Goal: Task Accomplishment & Management: Complete application form

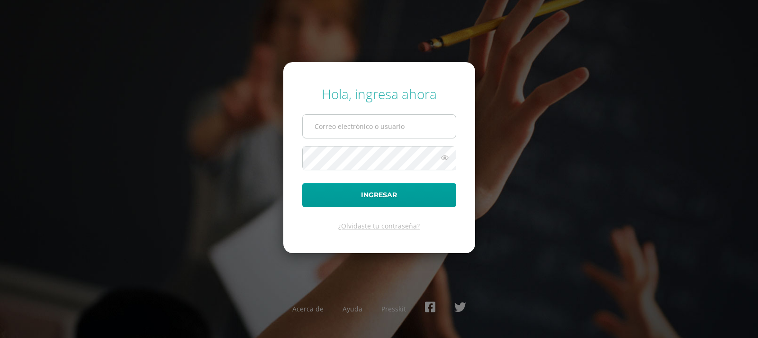
click at [355, 125] on input "text" at bounding box center [379, 126] width 153 height 23
type input "jcajas@donbosco.edu.gt"
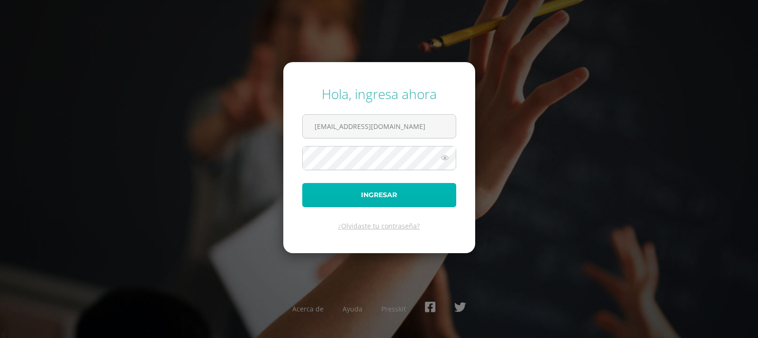
click at [364, 191] on button "Ingresar" at bounding box center [379, 195] width 154 height 24
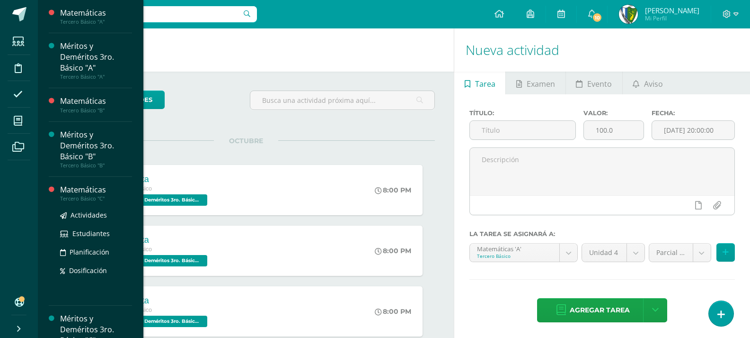
click at [101, 192] on div "Matemáticas" at bounding box center [96, 189] width 72 height 11
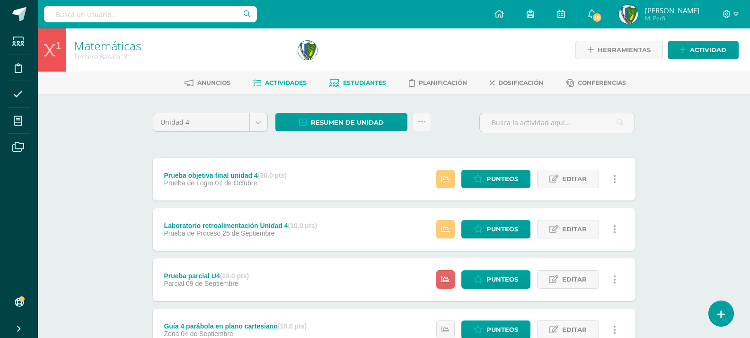
click at [360, 82] on span "Estudiantes" at bounding box center [364, 82] width 43 height 7
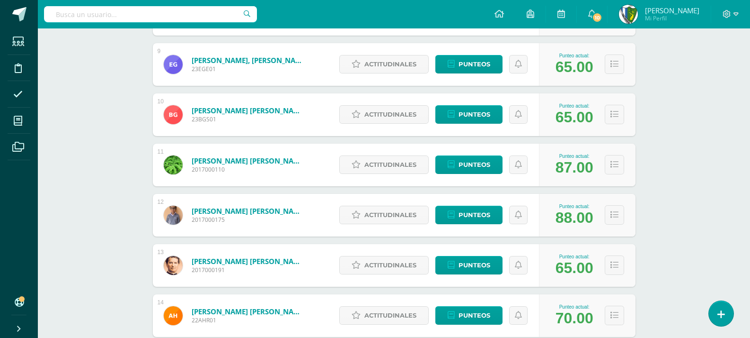
scroll to position [706, 0]
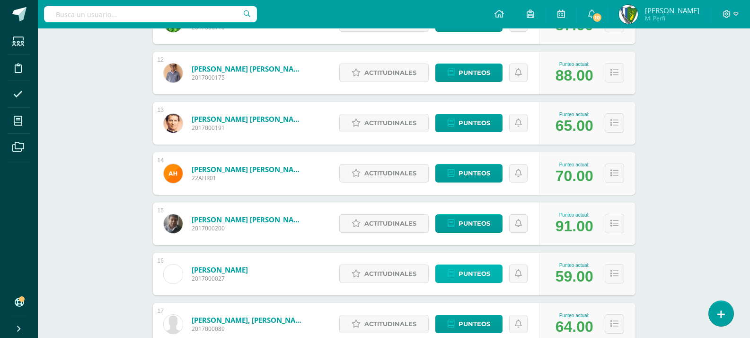
click at [454, 273] on icon at bounding box center [451, 273] width 7 height 8
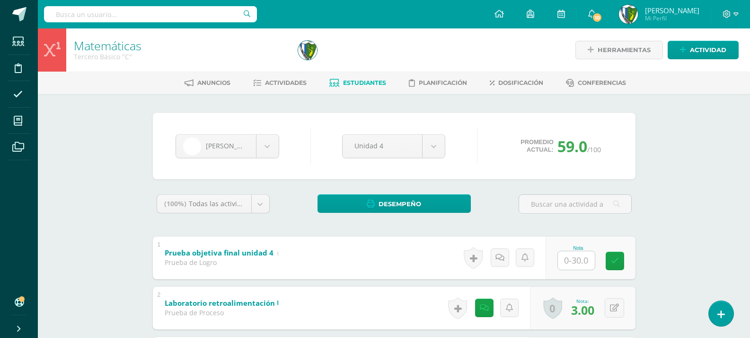
click at [580, 258] on input "text" at bounding box center [576, 260] width 37 height 18
click at [581, 258] on input "text" at bounding box center [582, 259] width 38 height 19
type input "23"
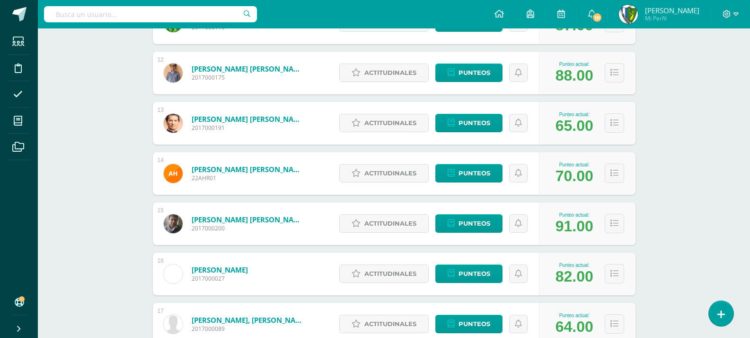
scroll to position [754, 0]
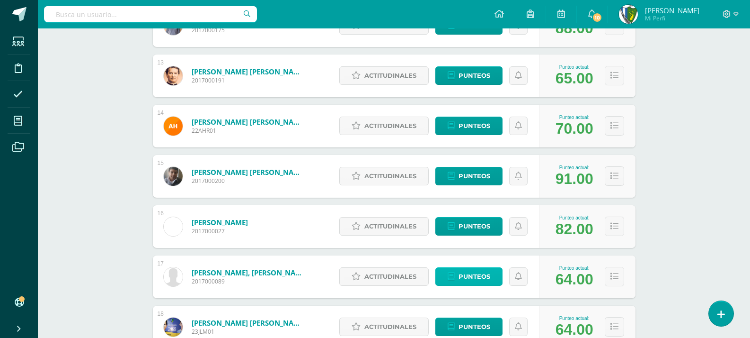
click at [471, 278] on span "Punteos" at bounding box center [475, 277] width 32 height 18
click at [478, 223] on span "Punteos" at bounding box center [475, 226] width 32 height 18
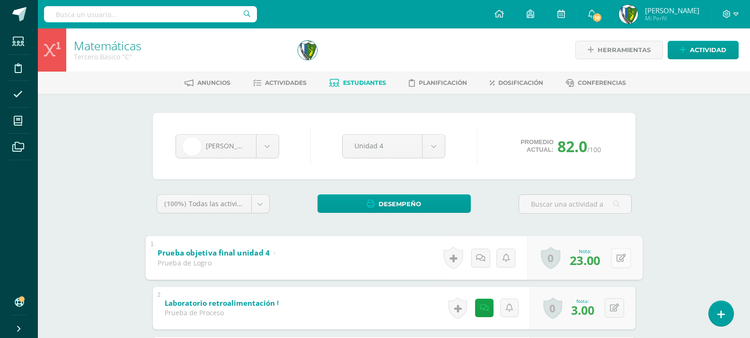
click at [613, 257] on button at bounding box center [621, 258] width 20 height 20
type input "13"
click at [267, 146] on body "Estudiantes Disciplina Asistencia Mis cursos Archivos Soporte Ayuda Reportar un…" at bounding box center [375, 321] width 750 height 643
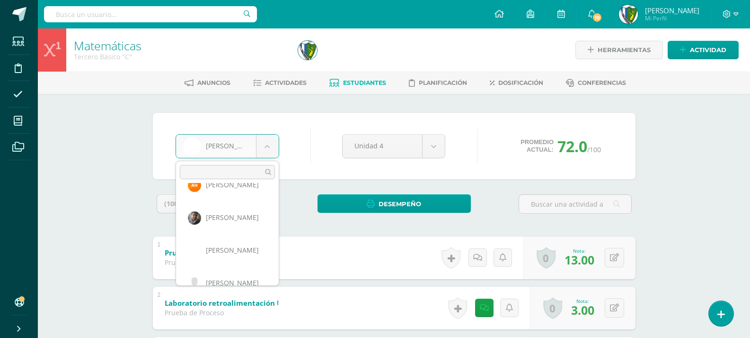
scroll to position [462, 0]
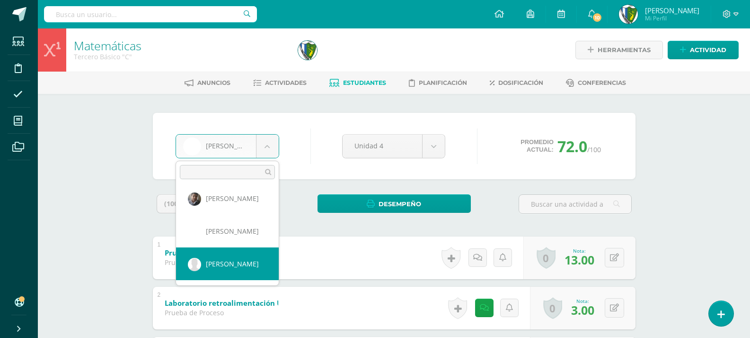
select select "588"
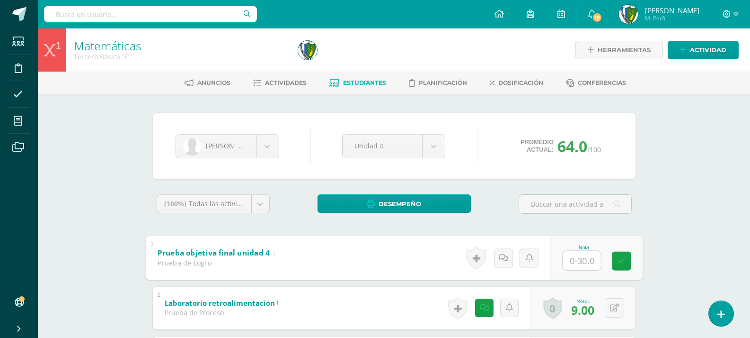
click at [583, 257] on input "text" at bounding box center [582, 259] width 38 height 19
type input "2"
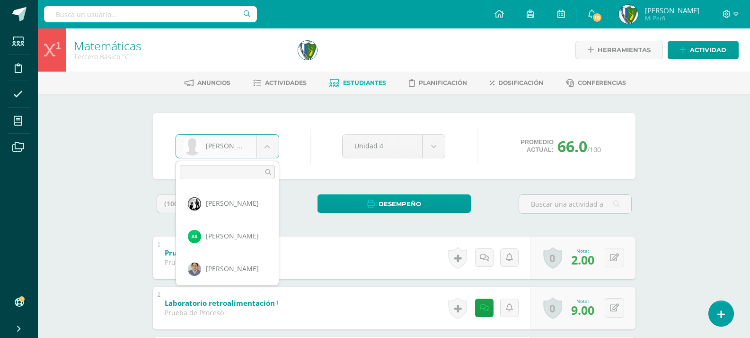
click at [272, 143] on body "Estudiantes Disciplina Asistencia Mis cursos Archivos Soporte Ayuda Reportar un…" at bounding box center [375, 321] width 750 height 643
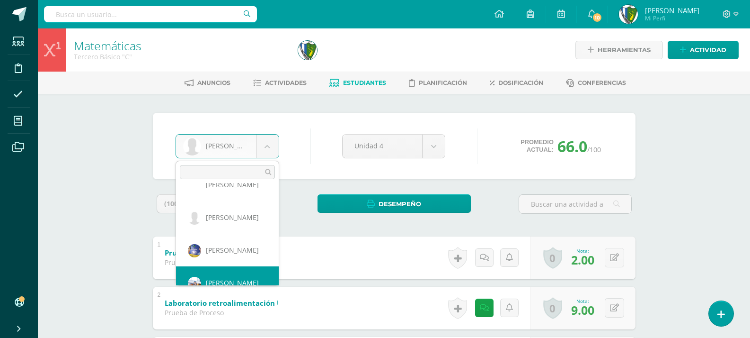
scroll to position [522, 0]
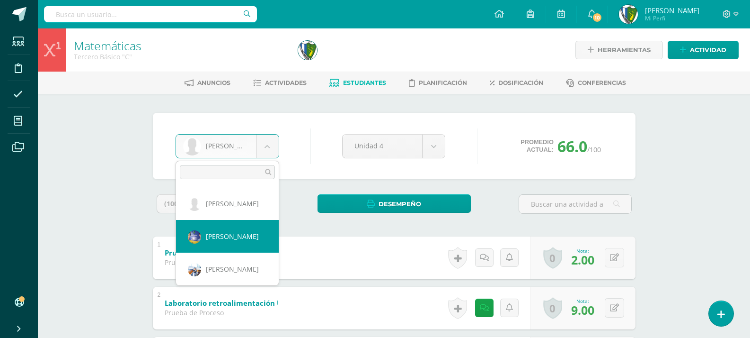
select select "1790"
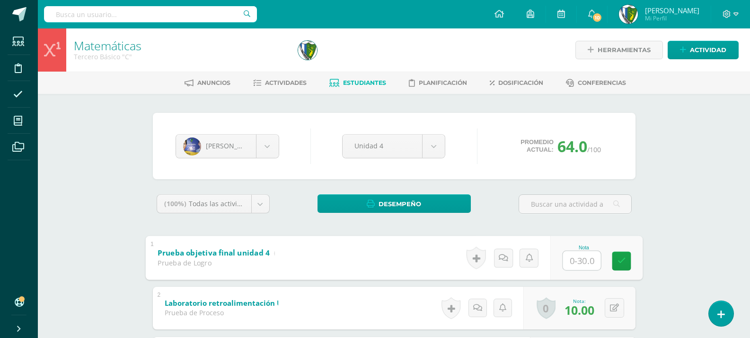
click at [576, 262] on input "text" at bounding box center [582, 259] width 38 height 19
type input "21"
click at [269, 145] on body "Estudiantes Disciplina Asistencia Mis cursos Archivos Soporte Ayuda Reportar un…" at bounding box center [375, 321] width 750 height 643
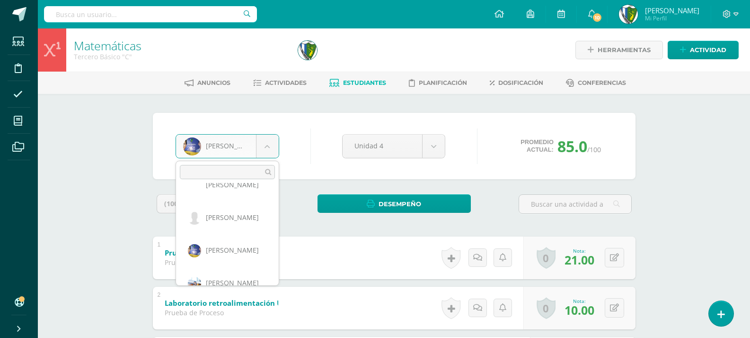
scroll to position [527, 0]
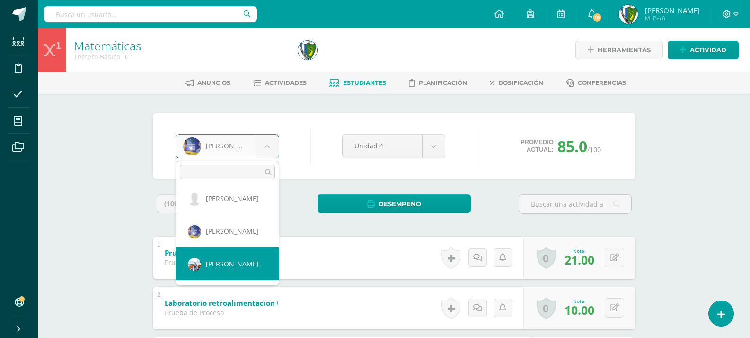
select select "589"
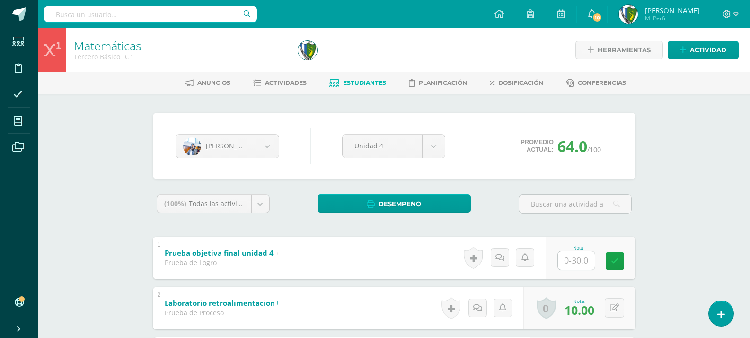
click at [566, 251] on input "text" at bounding box center [576, 260] width 37 height 18
type input "3"
click at [269, 150] on body "Estudiantes Disciplina Asistencia Mis cursos Archivos Soporte Ayuda Reportar un…" at bounding box center [375, 321] width 750 height 643
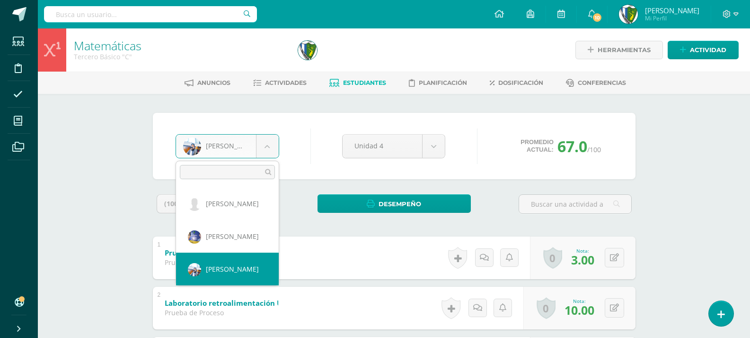
scroll to position [494, 0]
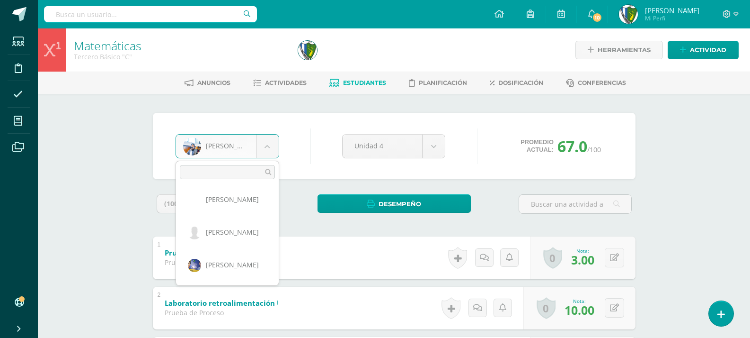
click at [279, 276] on div "David Abularach Santiago Aguilar Cuauhtémoc Barreno Nicólas De Jorge Fernández …" at bounding box center [228, 223] width 104 height 125
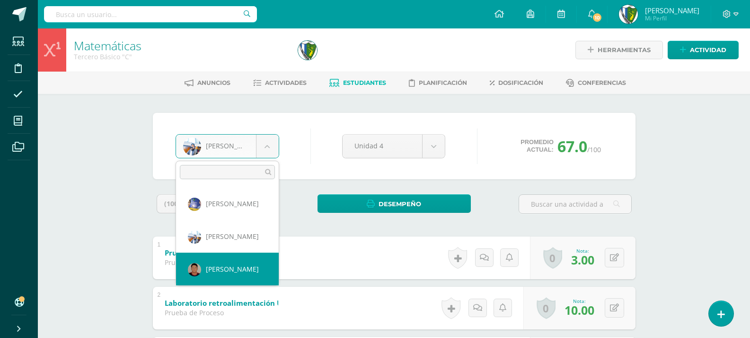
select select "534"
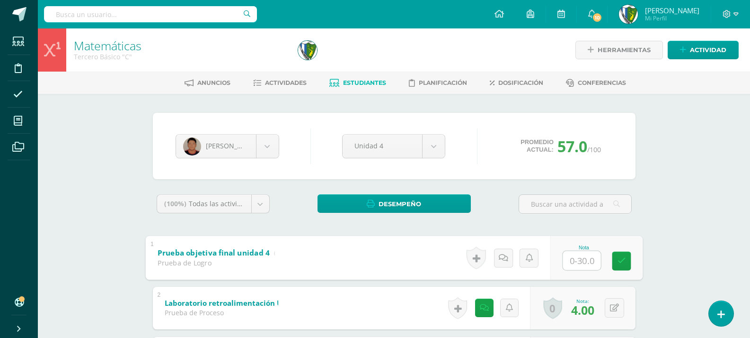
click at [579, 256] on input "text" at bounding box center [582, 259] width 38 height 19
type input "9"
click at [268, 150] on body "Estudiantes Disciplina Asistencia Mis cursos Archivos Soporte Ayuda Reportar un…" at bounding box center [375, 321] width 750 height 643
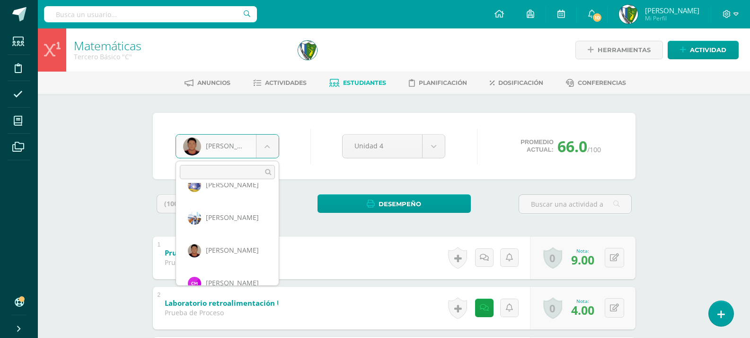
scroll to position [593, 0]
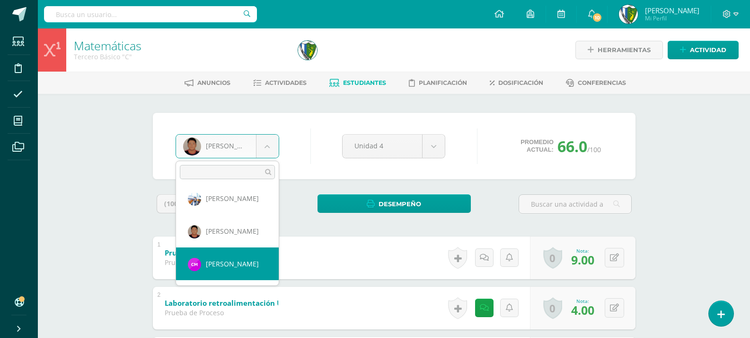
select select "1903"
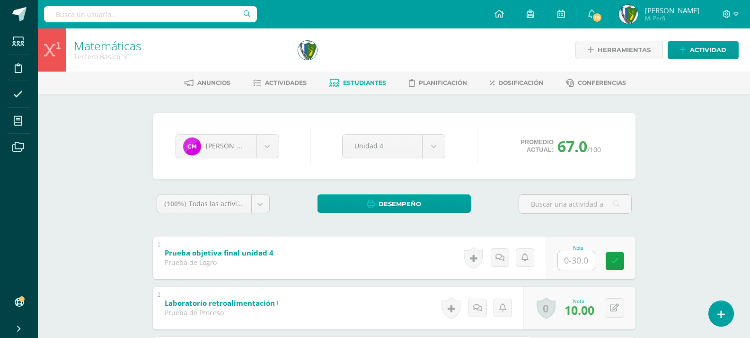
click at [581, 257] on input "text" at bounding box center [576, 260] width 37 height 18
type input "21"
click at [268, 140] on body "Estudiantes Disciplina Asistencia Mis cursos Archivos Soporte Ayuda Reportar un…" at bounding box center [375, 321] width 750 height 643
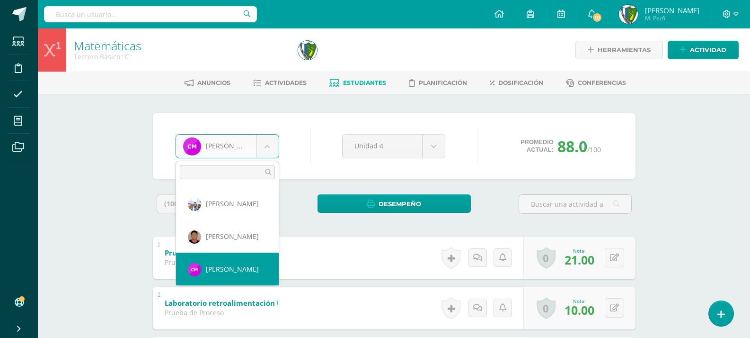
scroll to position [635, 0]
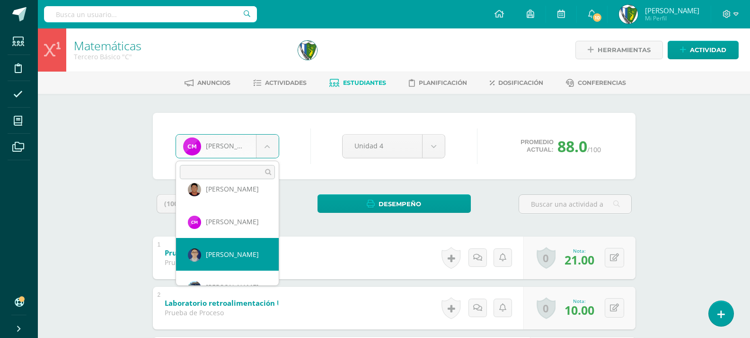
select select "1749"
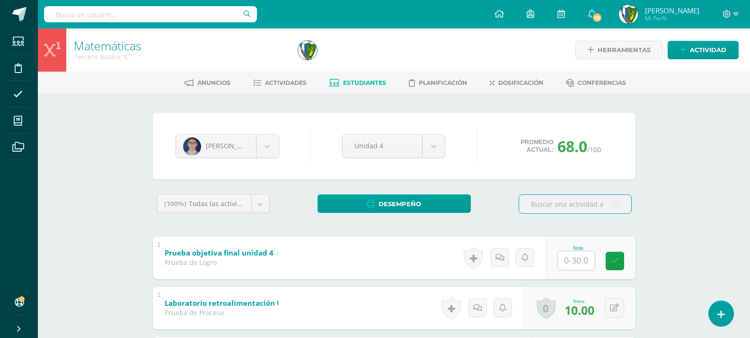
click at [581, 259] on input "text" at bounding box center [576, 260] width 37 height 18
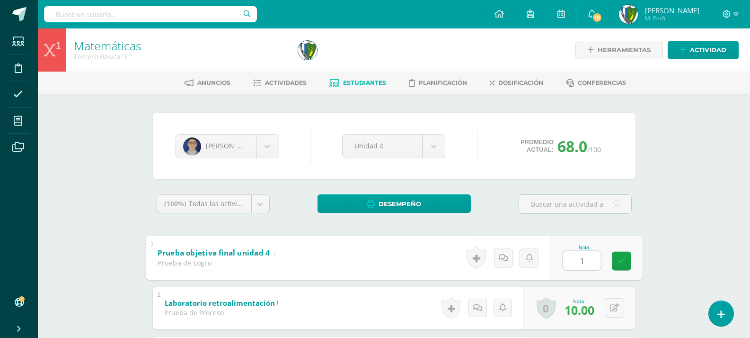
type input "15"
click at [736, 15] on icon at bounding box center [736, 13] width 5 height 3
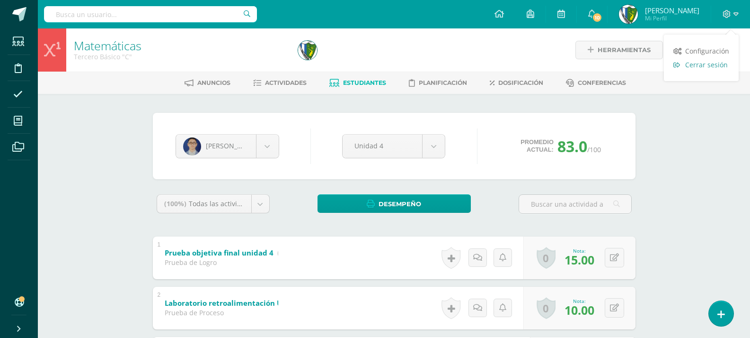
click at [722, 63] on span "Cerrar sesión" at bounding box center [707, 64] width 43 height 9
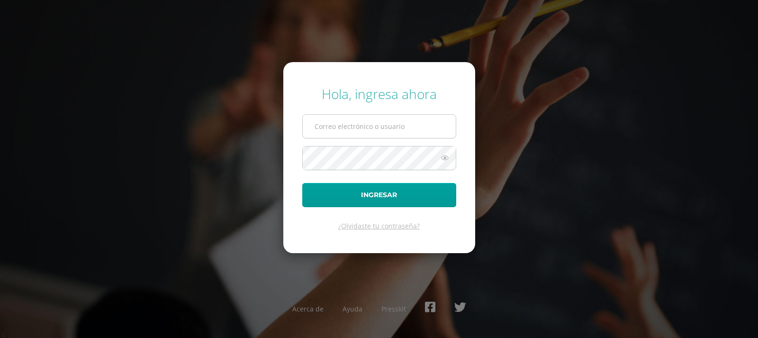
click at [327, 125] on input "text" at bounding box center [379, 126] width 153 height 23
type input "jcajas@donbosco.edu.gt"
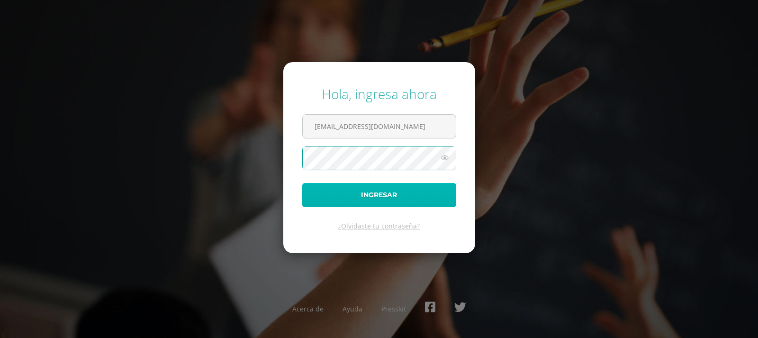
click at [386, 194] on button "Ingresar" at bounding box center [379, 195] width 154 height 24
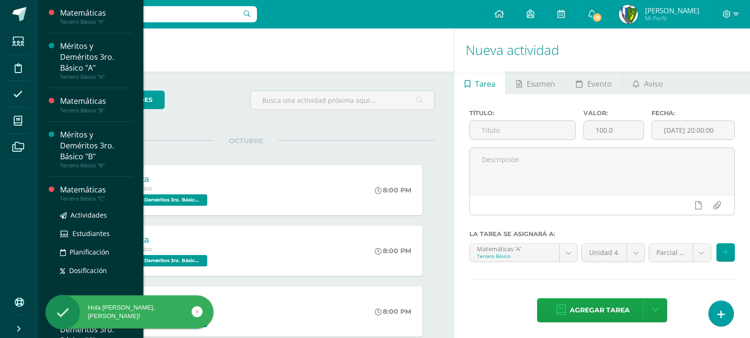
click at [84, 188] on div "Matemáticas" at bounding box center [96, 189] width 72 height 11
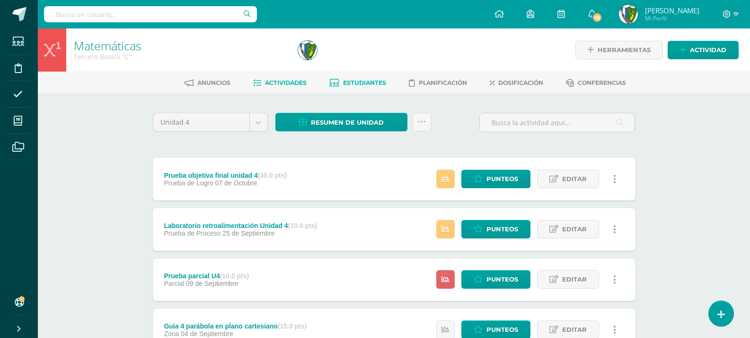
click at [359, 76] on link "Estudiantes" at bounding box center [358, 82] width 57 height 15
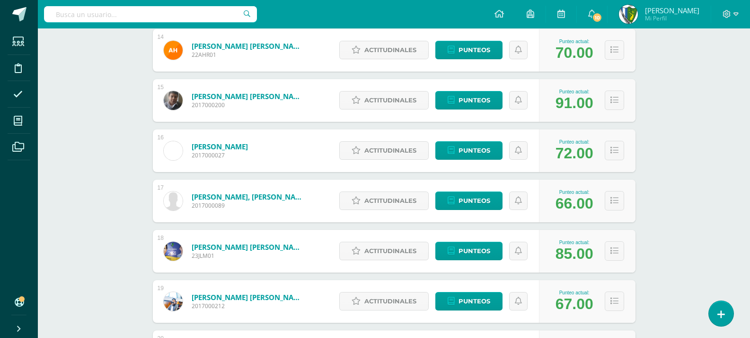
scroll to position [1066, 0]
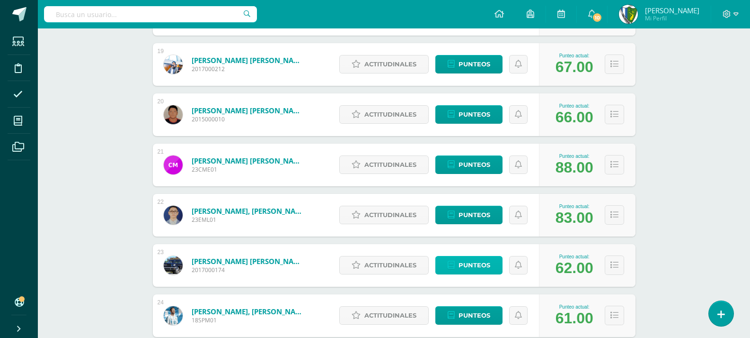
click at [484, 268] on span "Punteos" at bounding box center [475, 265] width 32 height 18
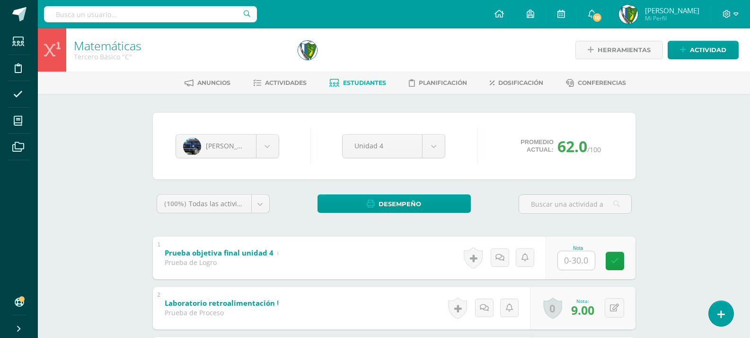
click at [570, 261] on input "text" at bounding box center [576, 260] width 37 height 18
type input "8"
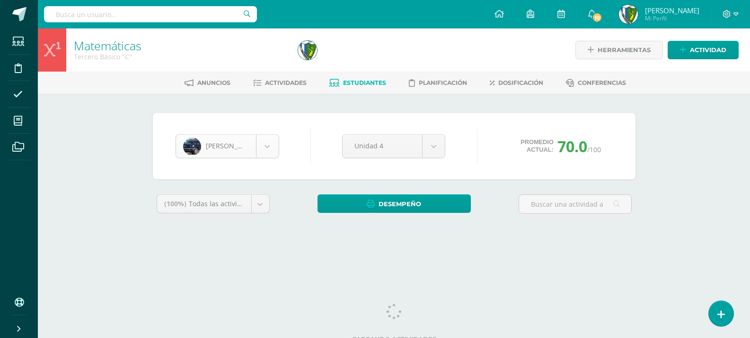
click at [268, 149] on body "Estudiantes Disciplina Asistencia Mis cursos Archivos Soporte Ayuda Reportar un…" at bounding box center [375, 127] width 750 height 255
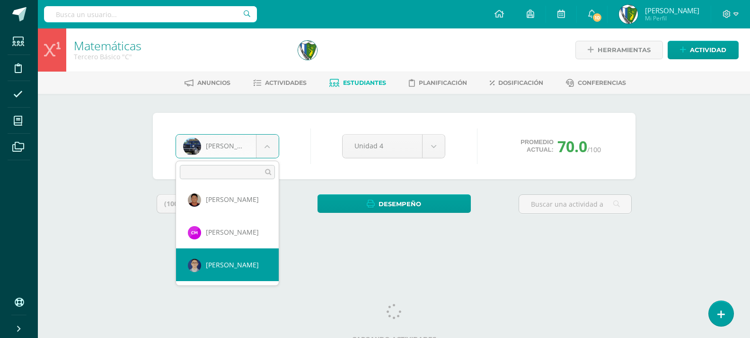
scroll to position [686, 0]
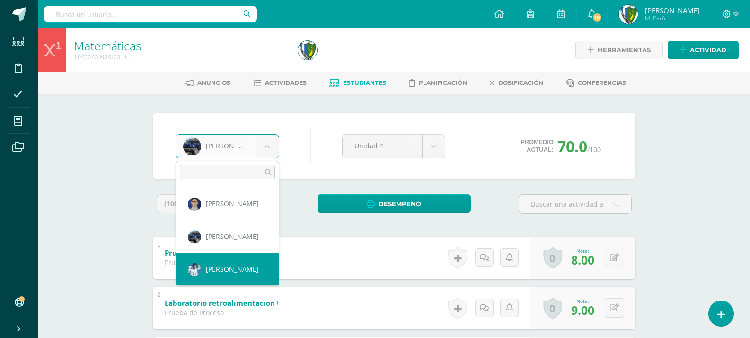
select select "565"
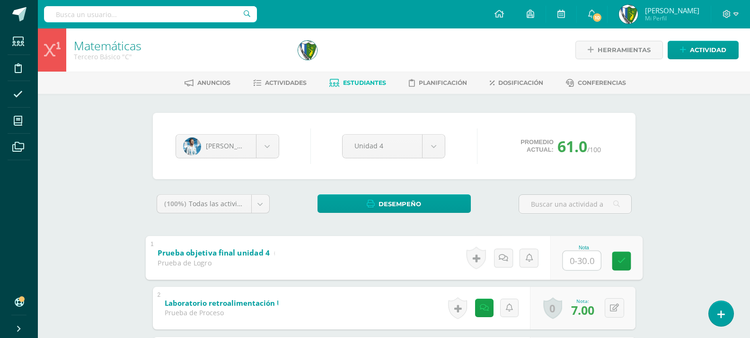
click at [581, 261] on input "text" at bounding box center [582, 259] width 38 height 19
type input "2"
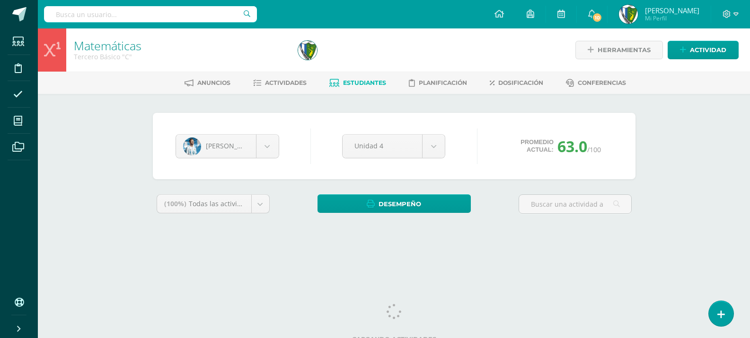
click at [263, 149] on body "Estudiantes Disciplina Asistencia Mis cursos Archivos Soporte Ayuda Reportar un…" at bounding box center [375, 127] width 750 height 255
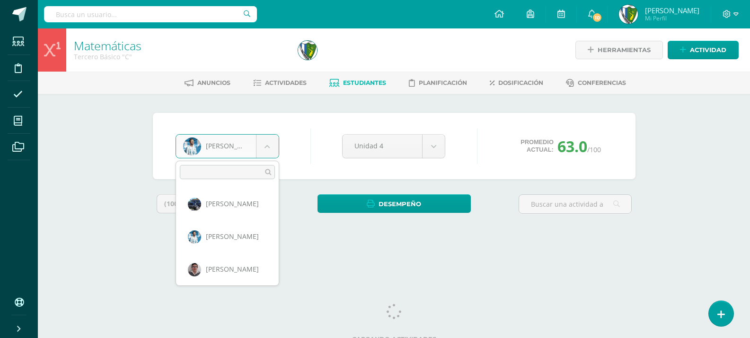
scroll to position [751, 0]
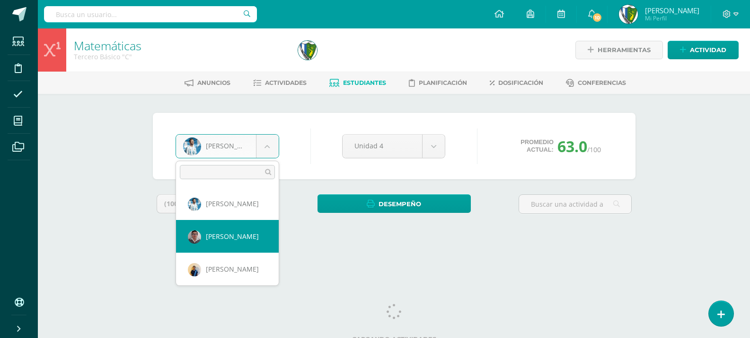
select select "509"
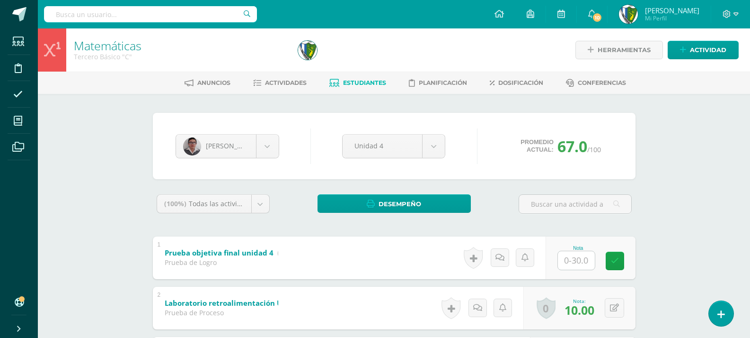
click at [578, 265] on input "text" at bounding box center [576, 260] width 37 height 18
type input "25"
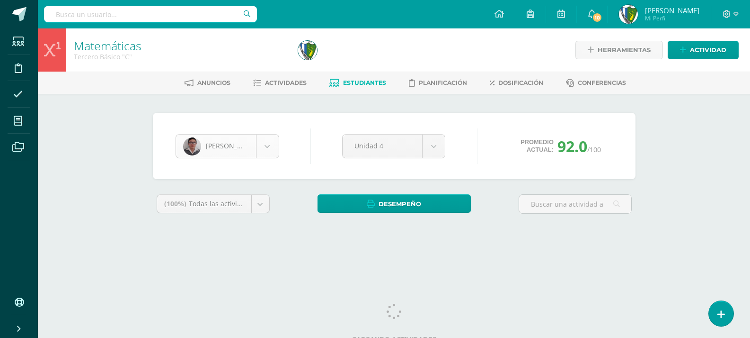
click at [268, 144] on body "Estudiantes Disciplina Asistencia Mis cursos Archivos Soporte Ayuda Reportar un…" at bounding box center [375, 127] width 750 height 255
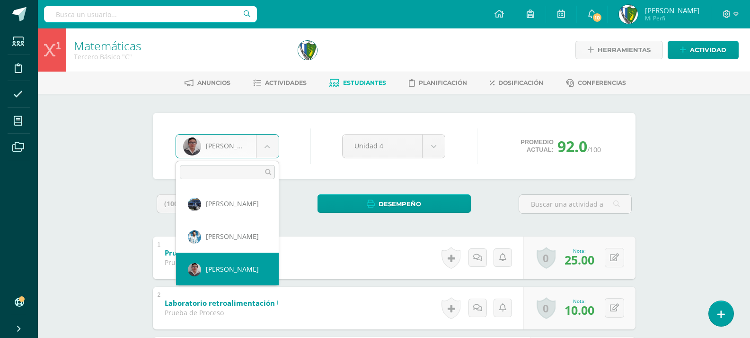
scroll to position [766, 0]
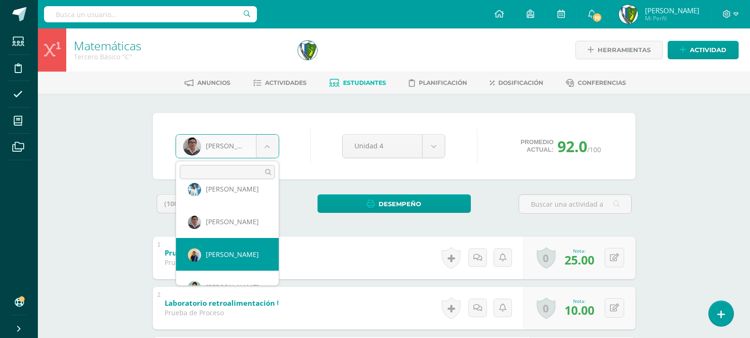
select select "566"
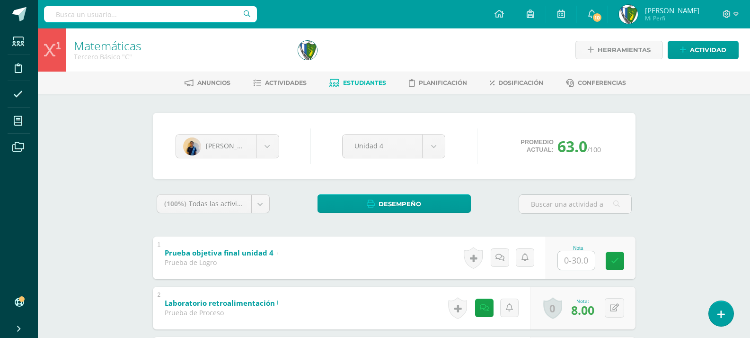
click at [577, 263] on input "text" at bounding box center [576, 260] width 37 height 18
type input "5"
click at [272, 145] on body "Estudiantes Disciplina Asistencia Mis cursos Archivos Soporte Ayuda Reportar un…" at bounding box center [375, 321] width 750 height 643
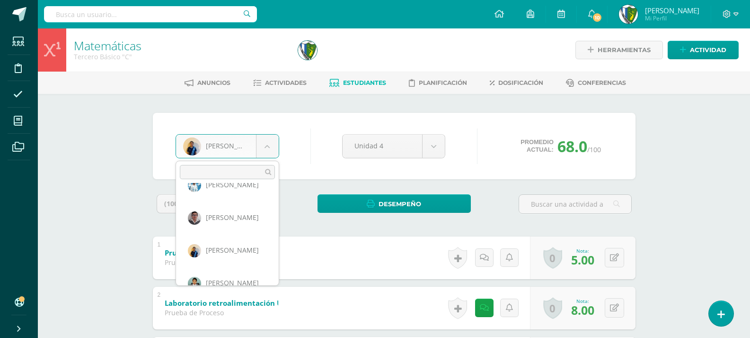
scroll to position [784, 0]
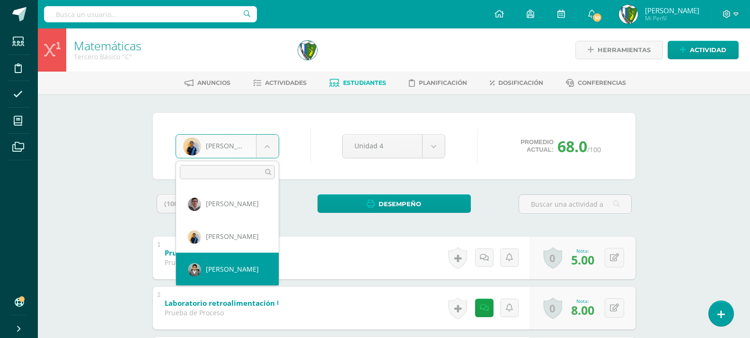
select select "569"
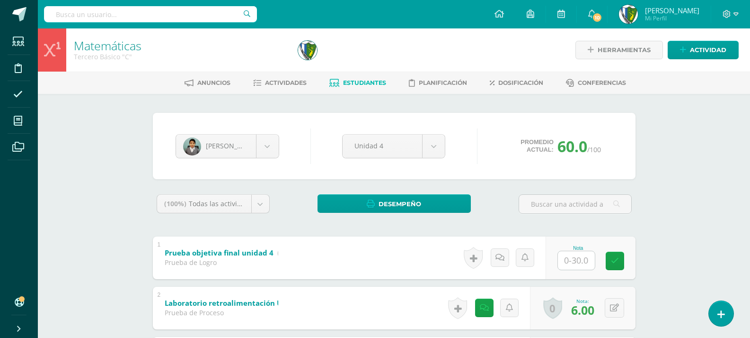
click at [581, 262] on input "text" at bounding box center [576, 260] width 37 height 18
type input "2"
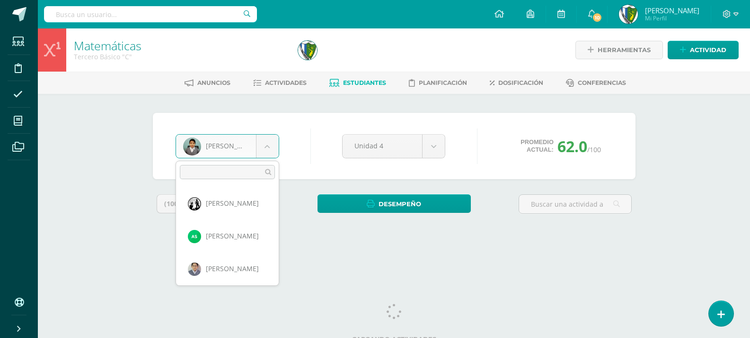
click at [270, 145] on body "Estudiantes Disciplina Asistencia Mis cursos Archivos Soporte Ayuda Reportar un…" at bounding box center [375, 127] width 750 height 255
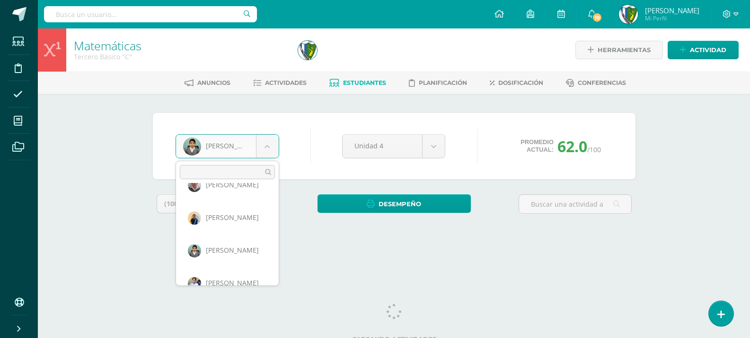
scroll to position [822, 0]
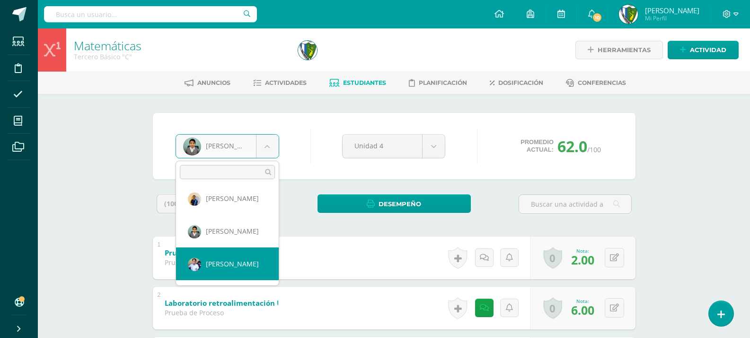
select select "511"
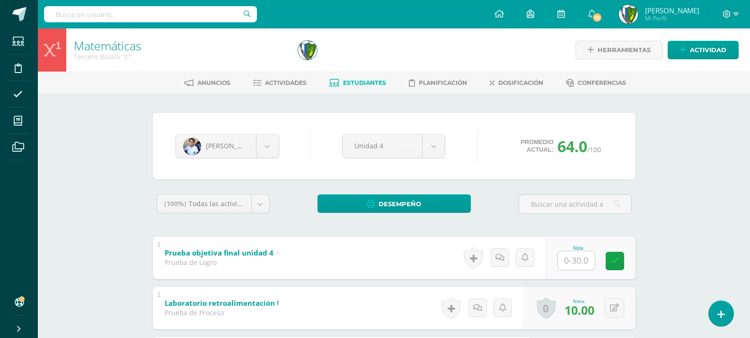
click at [586, 255] on input "text" at bounding box center [576, 260] width 37 height 18
type input "14"
click at [268, 149] on body "Estudiantes Disciplina Asistencia Mis cursos Archivos Soporte Ayuda Reportar un…" at bounding box center [375, 321] width 750 height 643
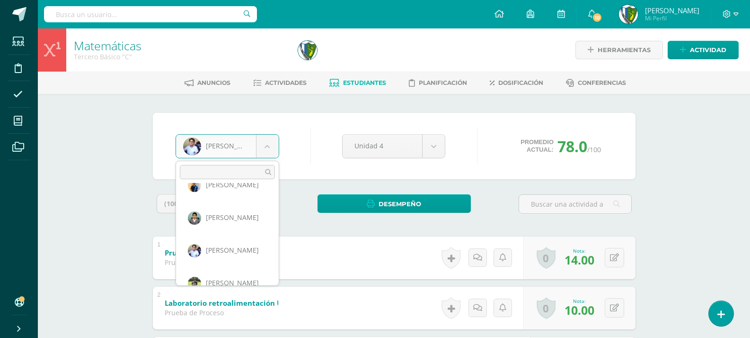
scroll to position [854, 0]
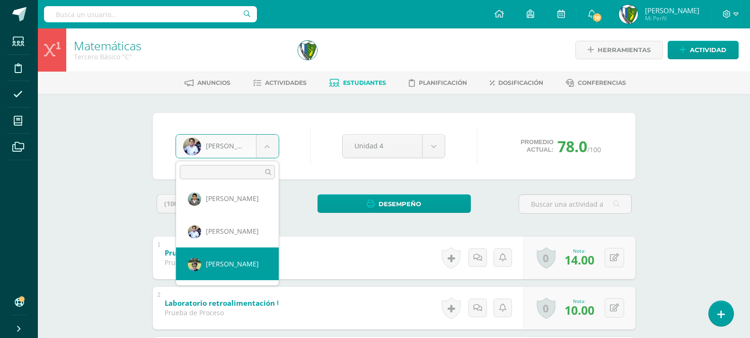
select select "603"
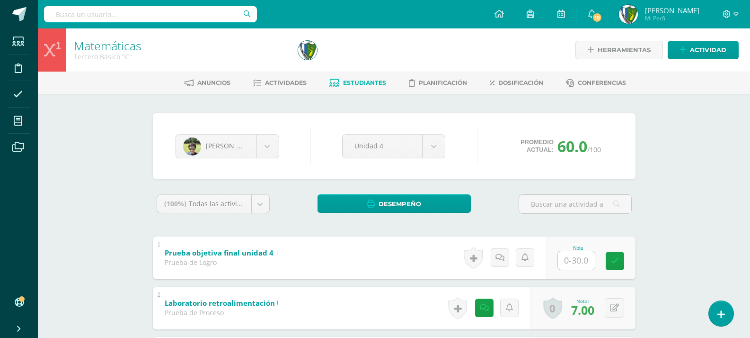
click at [580, 260] on input "text" at bounding box center [576, 260] width 37 height 18
type input "8"
click at [270, 145] on body "Estudiantes Disciplina Asistencia Mis cursos Archivos Soporte Ayuda Reportar un…" at bounding box center [375, 321] width 750 height 643
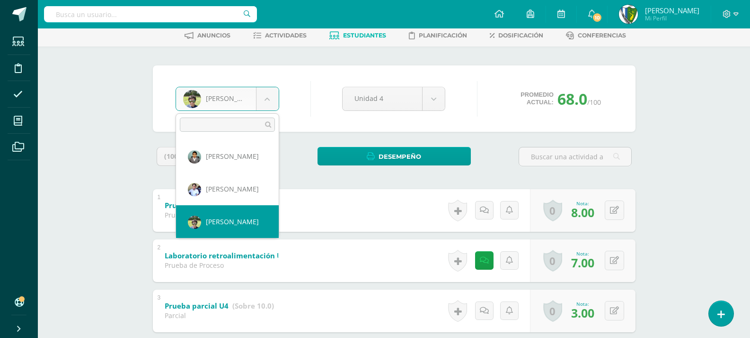
scroll to position [896, 0]
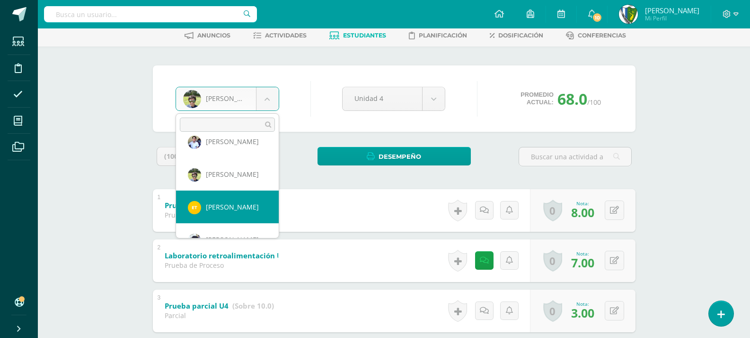
select select "1796"
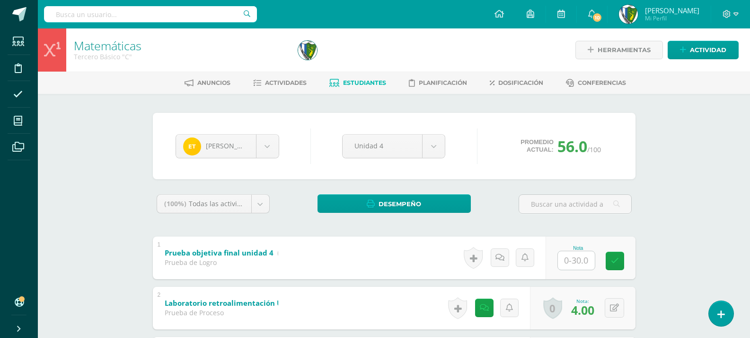
click at [579, 259] on input "text" at bounding box center [576, 260] width 37 height 18
type input "6"
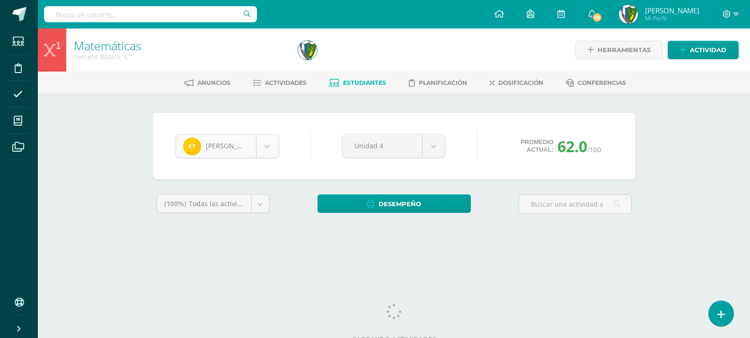
click at [268, 143] on body "Estudiantes Disciplina Asistencia Mis cursos Archivos Soporte Ayuda Reportar un…" at bounding box center [375, 127] width 750 height 255
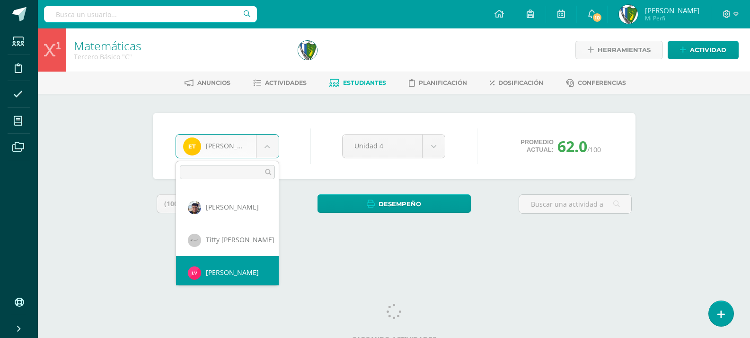
scroll to position [980, 0]
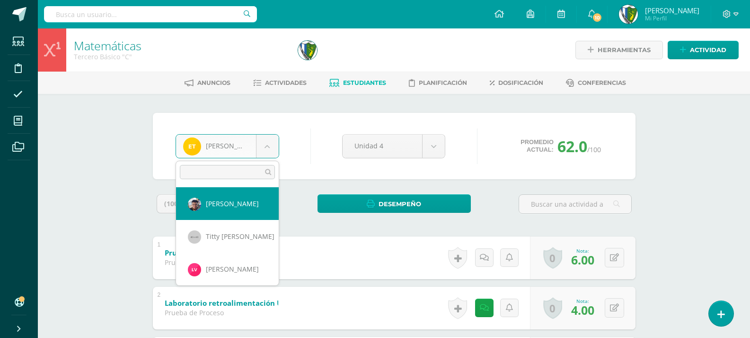
select select "514"
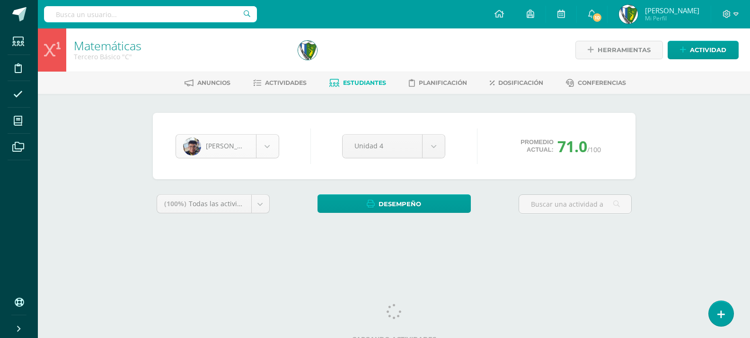
click at [273, 141] on body "Estudiantes Disciplina Asistencia Mis cursos Archivos Soporte Ayuda Reportar un…" at bounding box center [375, 127] width 750 height 255
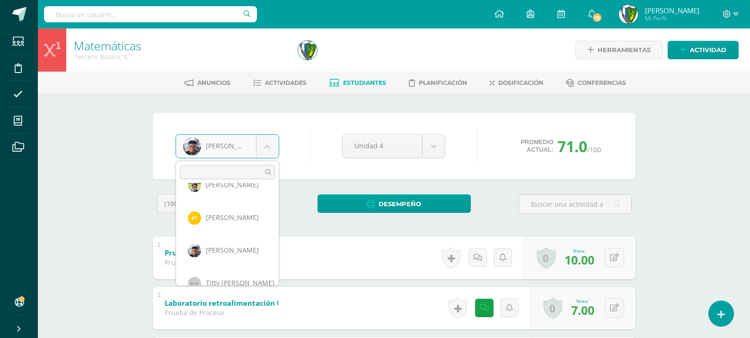
scroll to position [947, 0]
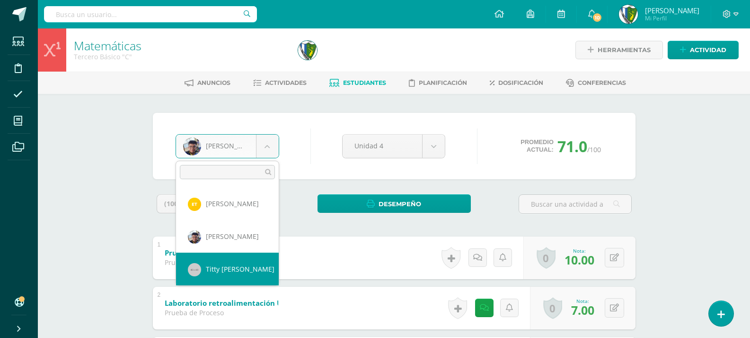
select select "515"
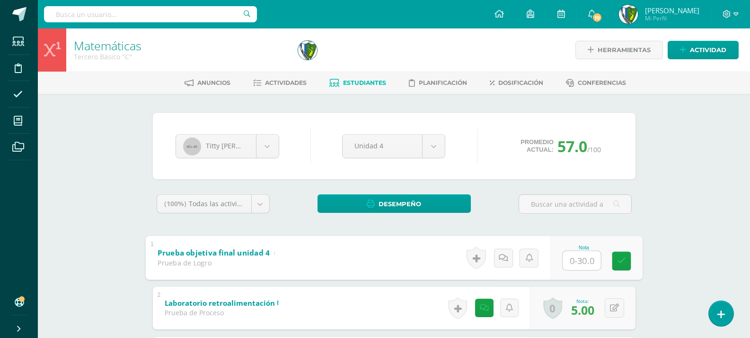
click at [582, 257] on input "text" at bounding box center [582, 259] width 38 height 19
type input "7"
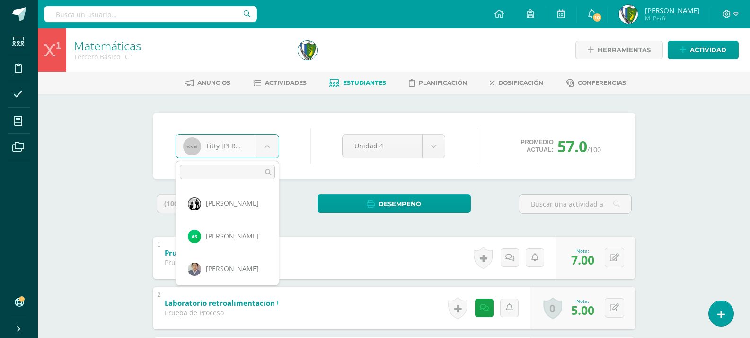
click at [264, 145] on body "Estudiantes Disciplina Asistencia Mis cursos Archivos Soporte Ayuda Reportar un…" at bounding box center [375, 321] width 750 height 643
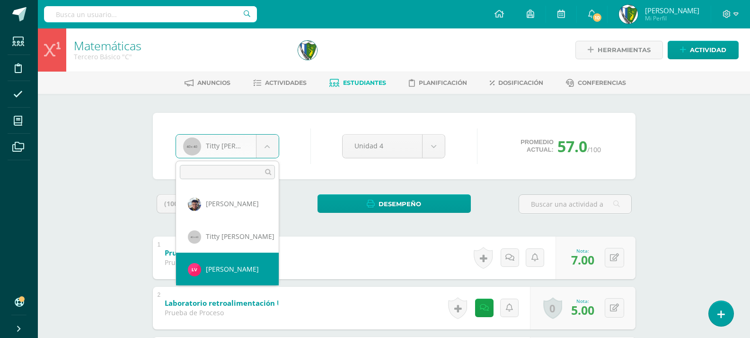
scroll to position [983, 0]
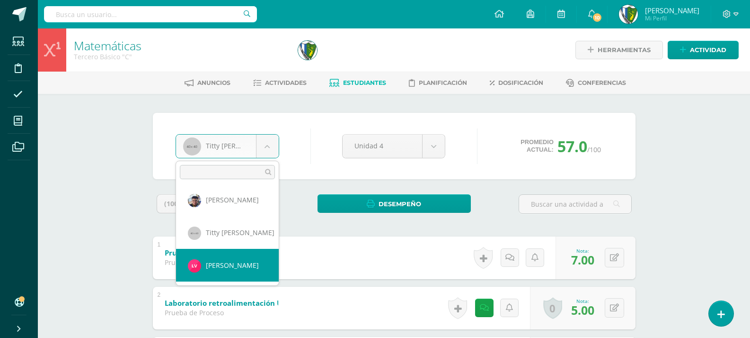
select select "1798"
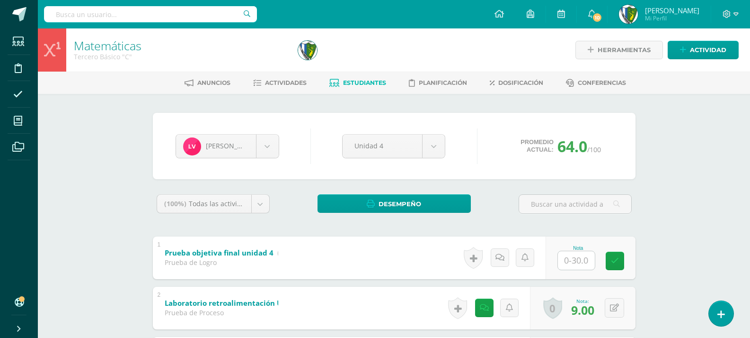
click at [572, 261] on input "text" at bounding box center [576, 260] width 37 height 18
type input "2"
click at [293, 82] on span "Actividades" at bounding box center [286, 82] width 42 height 7
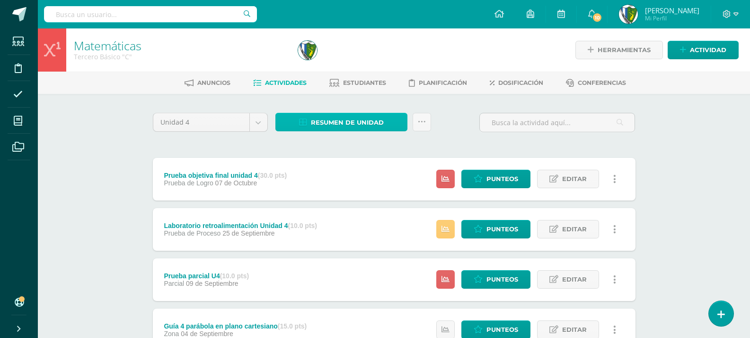
click at [342, 122] on span "Resumen de unidad" at bounding box center [347, 123] width 73 height 18
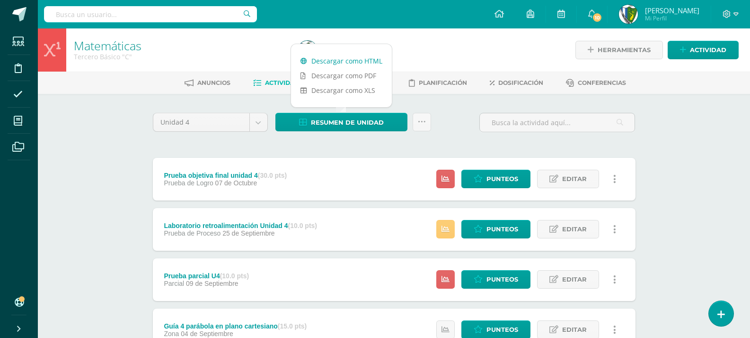
click at [346, 65] on link "Descargar como HTML" at bounding box center [341, 61] width 101 height 15
click at [737, 10] on icon at bounding box center [736, 14] width 5 height 9
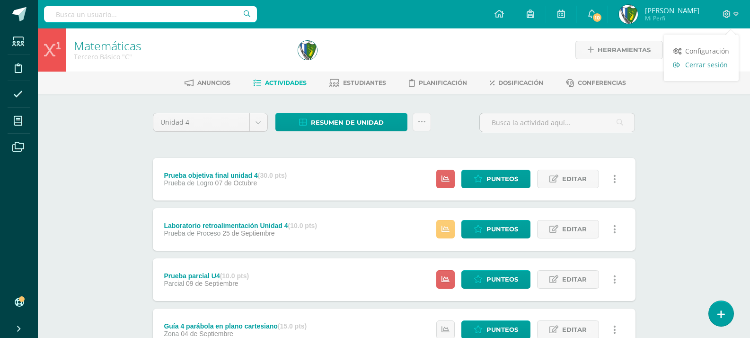
click at [718, 68] on span "Cerrar sesión" at bounding box center [707, 64] width 43 height 9
